Goal: Task Accomplishment & Management: Complete application form

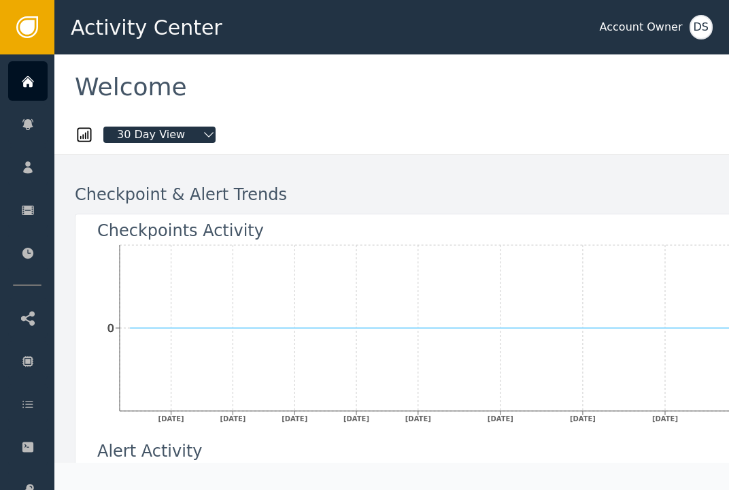
click at [710, 24] on div "DS" at bounding box center [701, 27] width 23 height 24
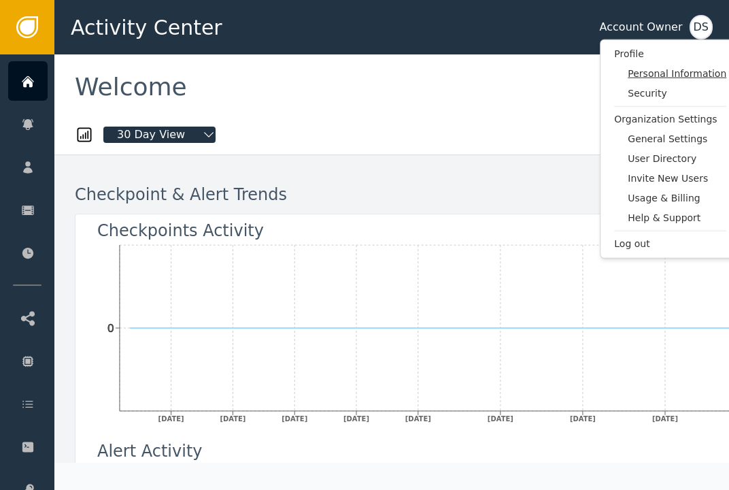
click at [653, 76] on span "Personal Information" at bounding box center [677, 74] width 99 height 14
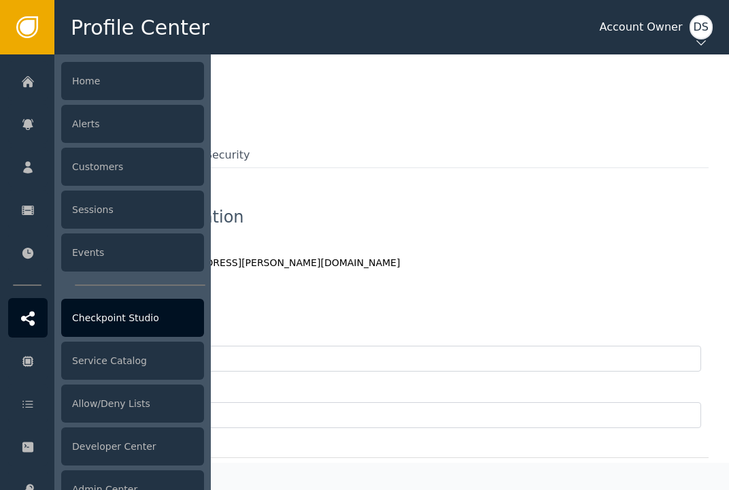
click at [100, 314] on div "Checkpoint Studio" at bounding box center [132, 318] width 143 height 38
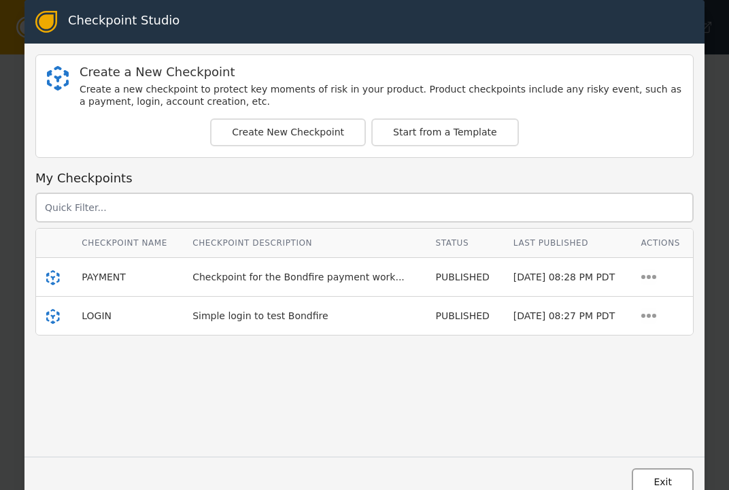
click at [661, 477] on button "Exit" at bounding box center [663, 482] width 62 height 28
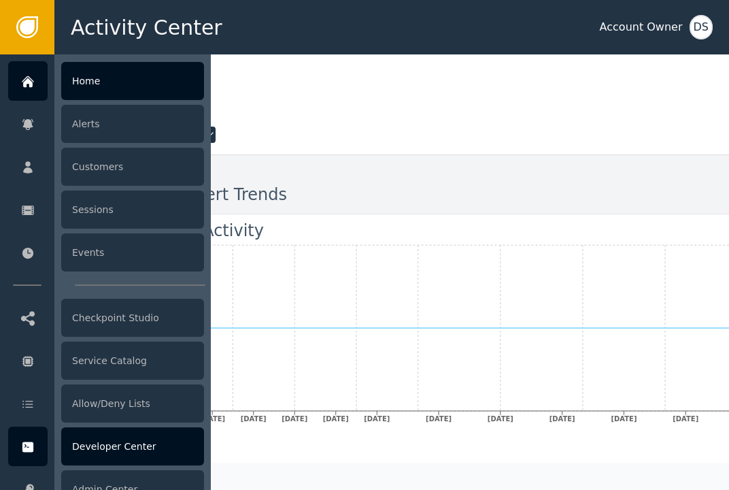
click at [114, 440] on div "Developer Center" at bounding box center [132, 446] width 143 height 38
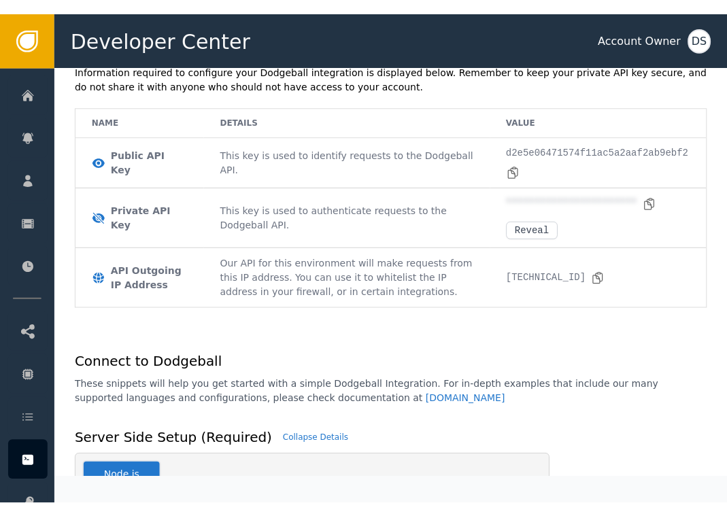
scroll to position [136, 0]
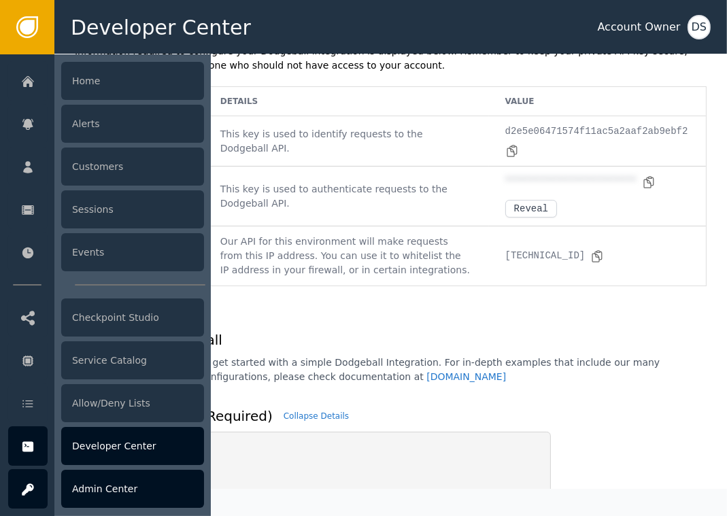
click at [33, 489] on icon at bounding box center [28, 490] width 12 height 12
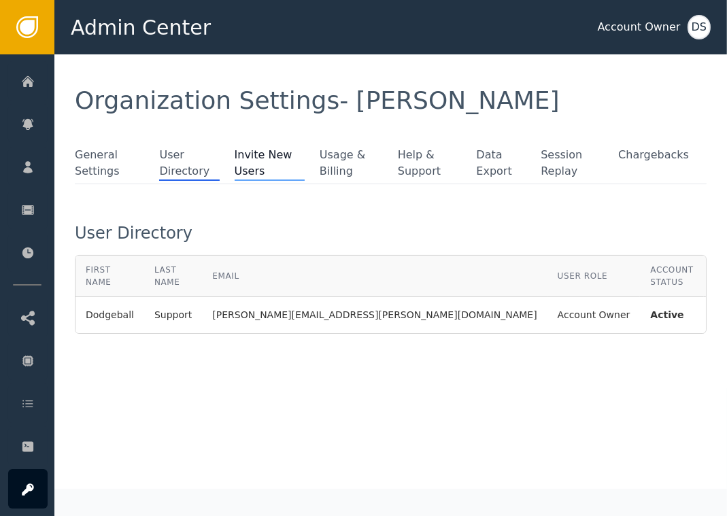
click at [265, 161] on span "Invite New Users" at bounding box center [270, 164] width 71 height 34
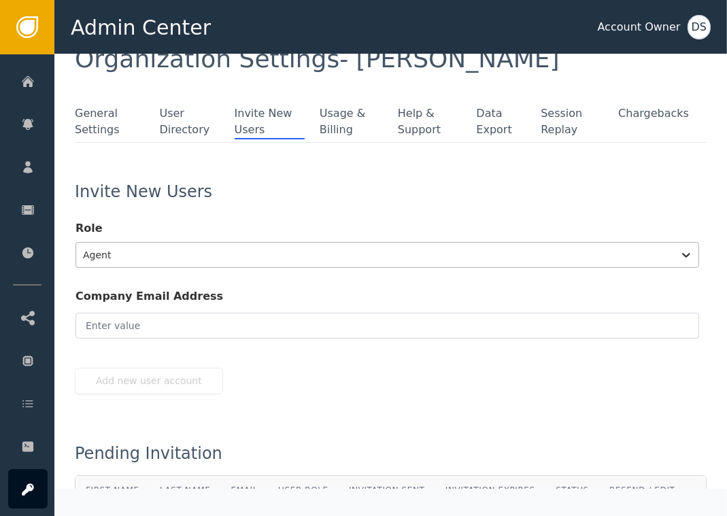
click at [142, 268] on div "Agent" at bounding box center [388, 255] width 624 height 26
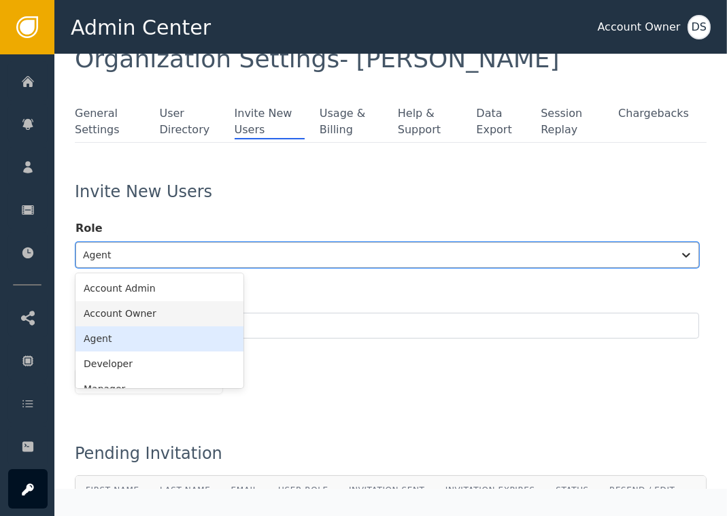
scroll to position [42, 0]
click at [135, 312] on div "Account Owner" at bounding box center [160, 313] width 168 height 25
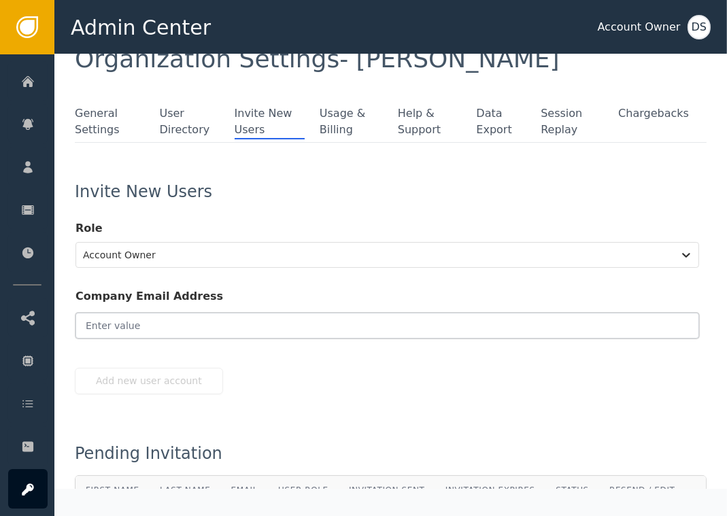
click at [131, 321] on input "email" at bounding box center [388, 326] width 624 height 26
paste input "[PERSON_NAME][EMAIL_ADDRESS][PERSON_NAME][PERSON_NAME][DOMAIN_NAME]"
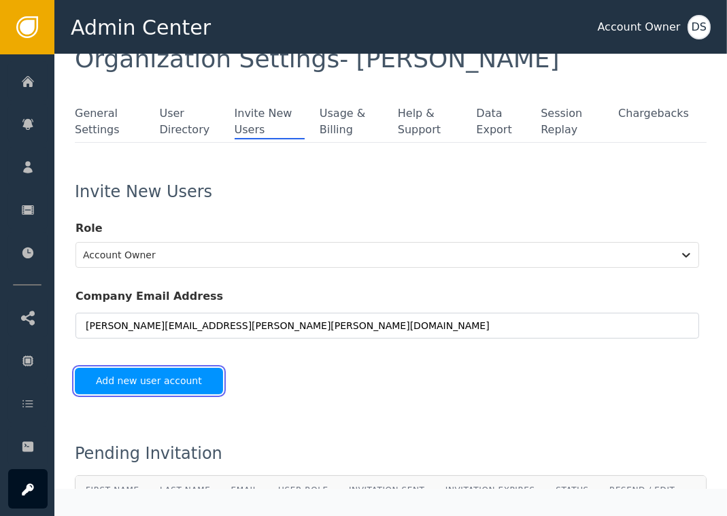
click at [132, 374] on button "Add new user account" at bounding box center [149, 381] width 148 height 27
type input "[PERSON_NAME][EMAIL_ADDRESS][PERSON_NAME][PERSON_NAME][DOMAIN_NAME]"
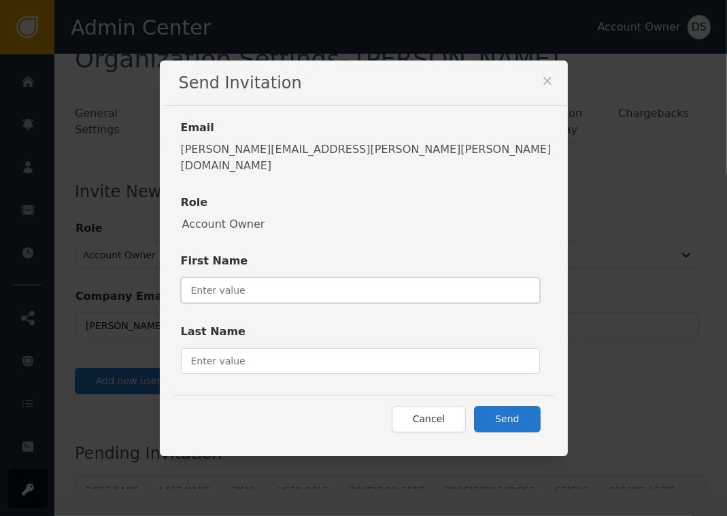
click at [312, 278] on input "text" at bounding box center [360, 291] width 359 height 26
type input "[PERSON_NAME]"
click at [474, 411] on button "Send" at bounding box center [507, 419] width 66 height 27
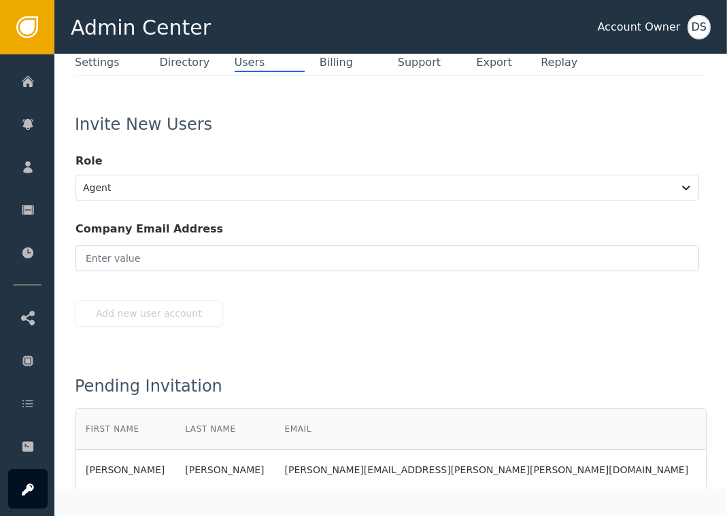
scroll to position [110, 0]
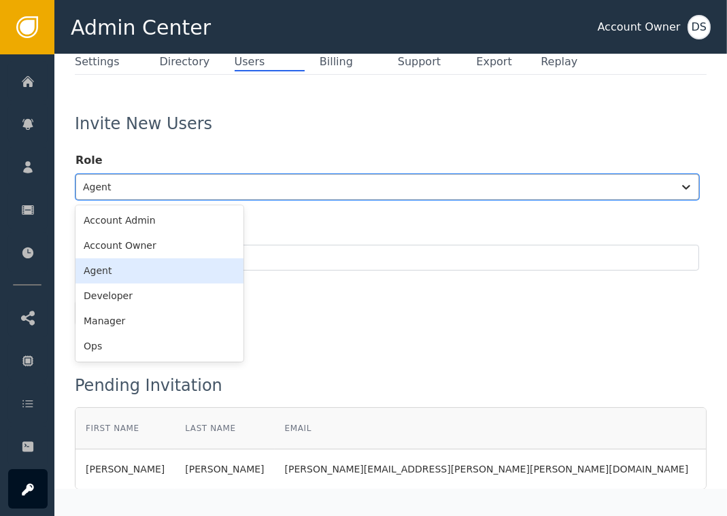
click at [261, 180] on div at bounding box center [375, 187] width 584 height 19
click at [118, 246] on div "Account Owner" at bounding box center [160, 245] width 168 height 25
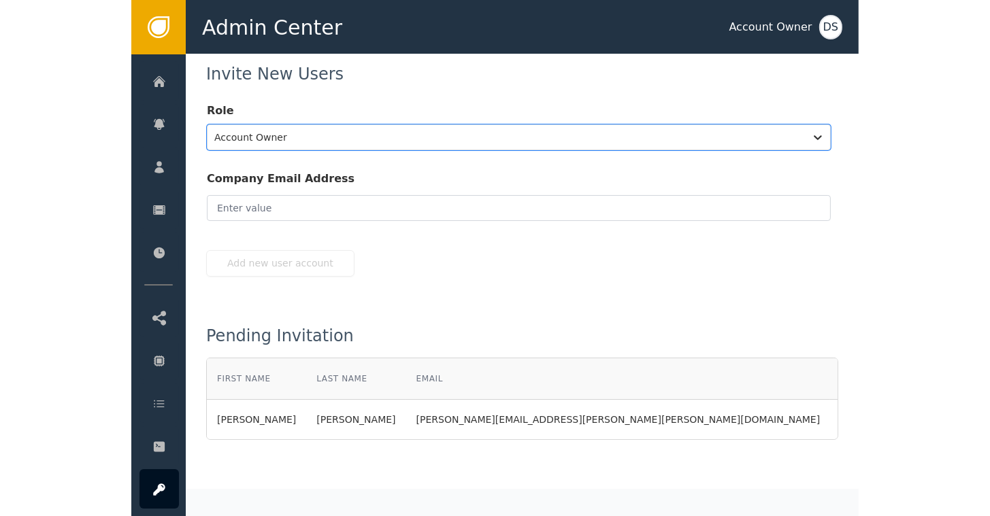
scroll to position [171, 0]
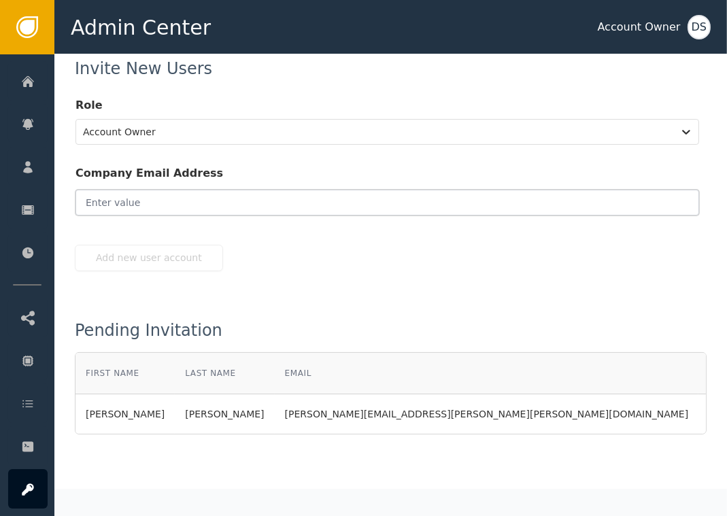
click at [248, 191] on input "email" at bounding box center [388, 203] width 624 height 26
paste input "[PERSON_NAME][EMAIL_ADDRESS][PERSON_NAME][PERSON_NAME][DOMAIN_NAME]"
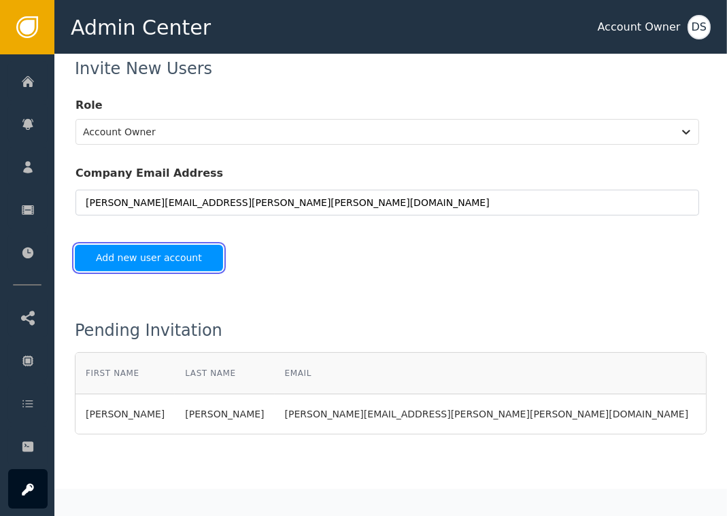
click at [140, 252] on button "Add new user account" at bounding box center [149, 258] width 148 height 27
type input "[PERSON_NAME][EMAIL_ADDRESS][PERSON_NAME][PERSON_NAME][DOMAIN_NAME]"
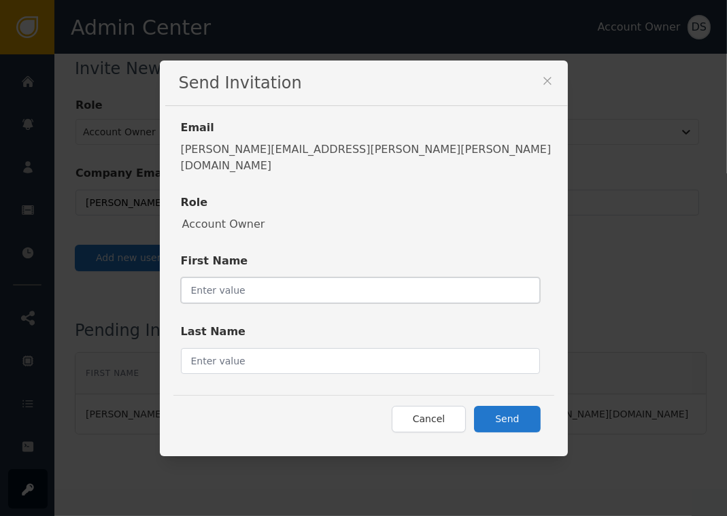
click at [319, 280] on input "text" at bounding box center [360, 291] width 359 height 26
type input "[PERSON_NAME]"
click at [329, 352] on input "text" at bounding box center [360, 361] width 359 height 26
paste input "[PERSON_NAME][EMAIL_ADDRESS][PERSON_NAME][PERSON_NAME][DOMAIN_NAME]"
type input "[PERSON_NAME]"
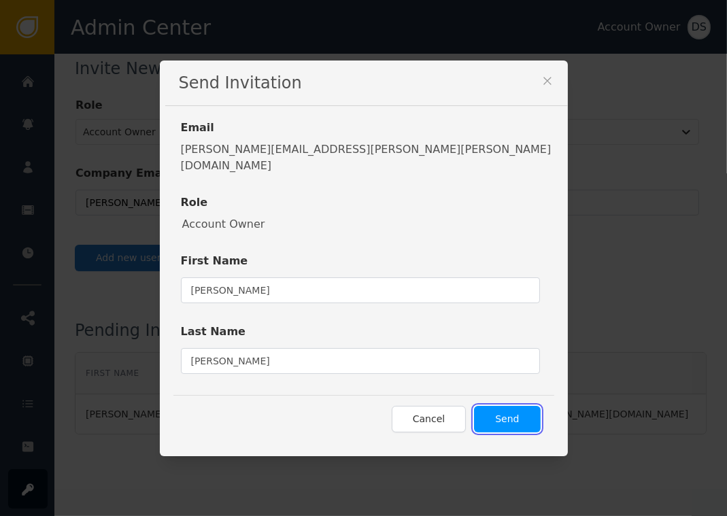
click at [474, 408] on button "Send" at bounding box center [507, 419] width 66 height 27
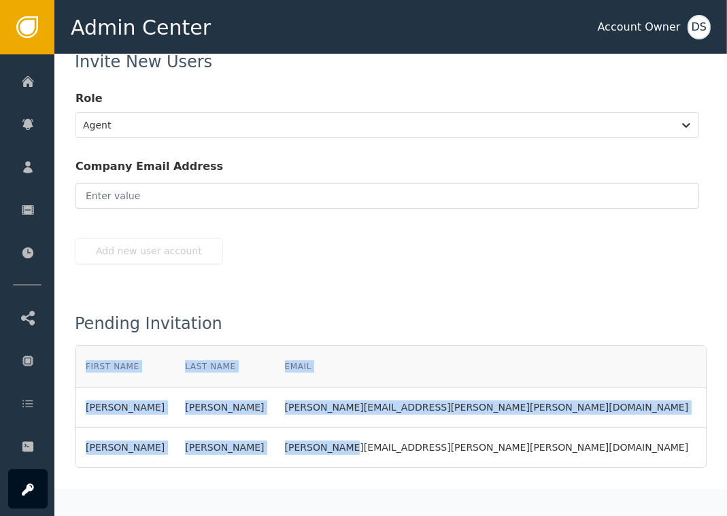
drag, startPoint x: 248, startPoint y: 463, endPoint x: 391, endPoint y: 472, distance: 142.5
click at [391, 468] on div "First Name Last Name Email User Role Invitation Sent Invitation Expires Status …" at bounding box center [391, 407] width 632 height 122
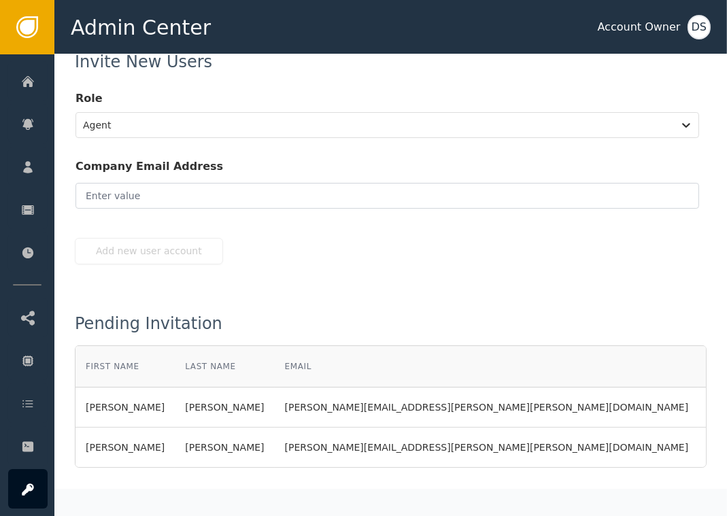
drag, startPoint x: 391, startPoint y: 472, endPoint x: 440, endPoint y: 253, distance: 224.5
click at [440, 253] on div "Add new user account" at bounding box center [391, 251] width 632 height 27
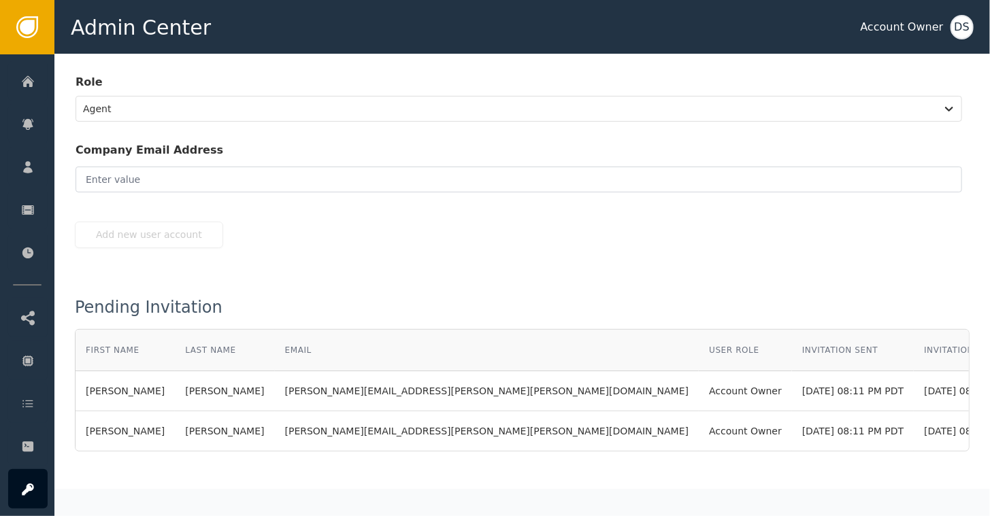
scroll to position [155, 0]
